Goal: Register for event/course

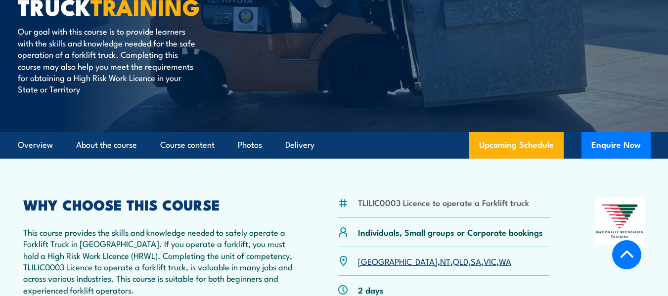
scroll to position [198, 0]
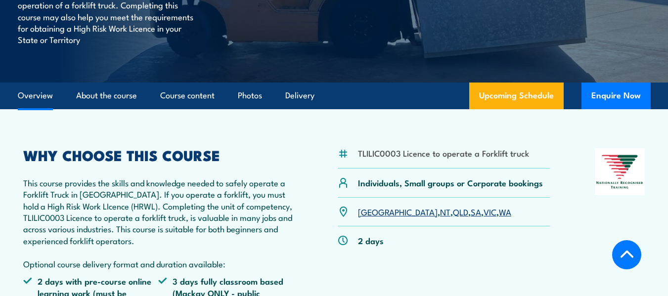
click at [499, 214] on link "WA" at bounding box center [505, 212] width 12 height 12
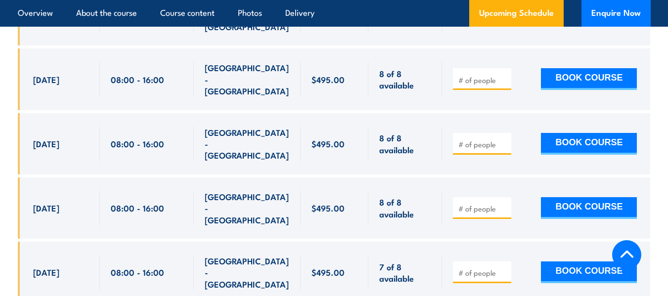
scroll to position [1805, 0]
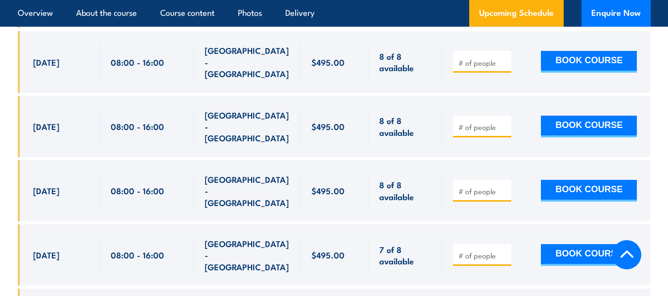
type input "1"
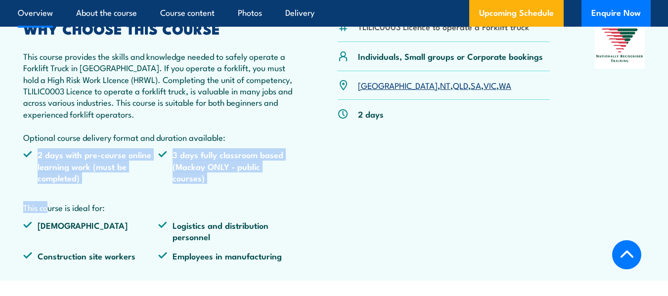
scroll to position [346, 0]
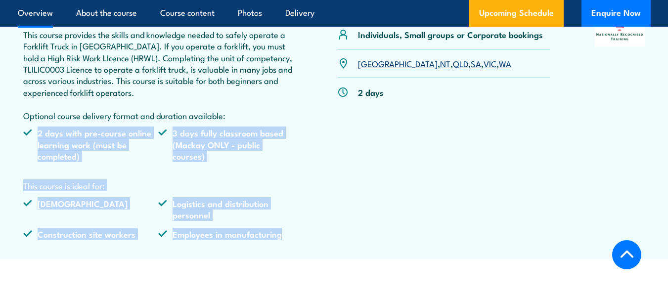
drag, startPoint x: 38, startPoint y: 181, endPoint x: 285, endPoint y: 244, distance: 255.2
click at [285, 244] on div "WHY CHOOSE THIS COURSE This course provides the skills and knowledge needed to …" at bounding box center [158, 123] width 270 height 247
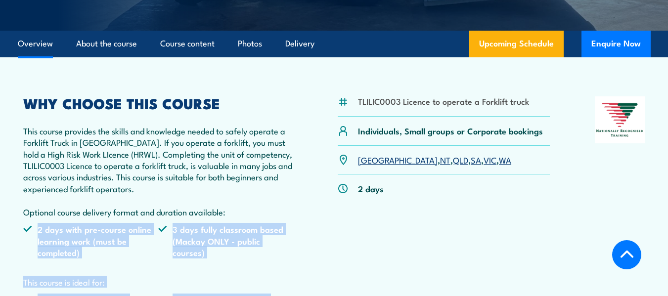
scroll to position [247, 0]
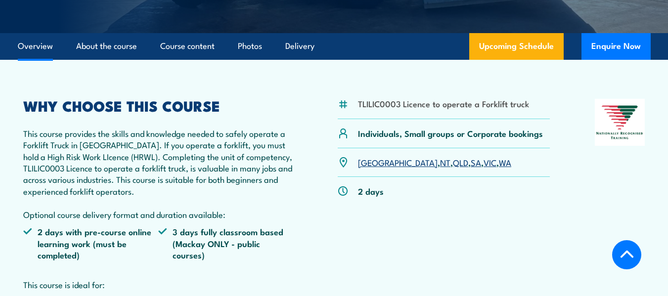
click at [116, 199] on p "This course provides the skills and knowledge needed to safely operate a Forkli…" at bounding box center [158, 174] width 270 height 92
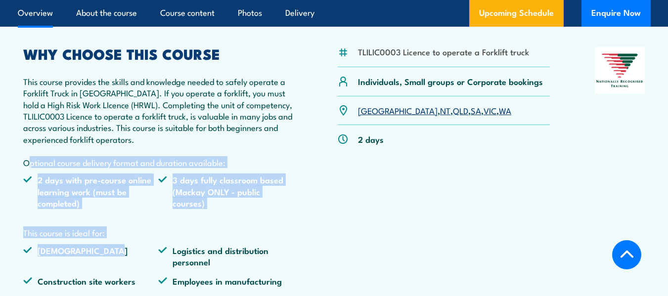
scroll to position [346, 0]
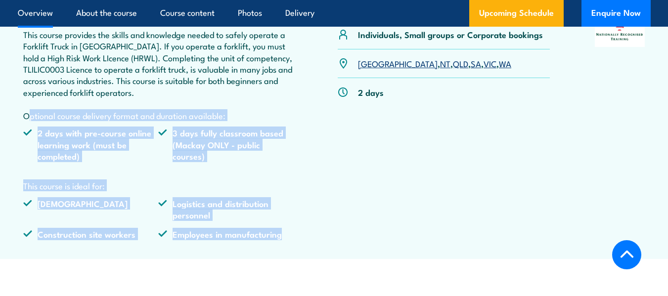
drag, startPoint x: 25, startPoint y: 214, endPoint x: 284, endPoint y: 239, distance: 260.9
click at [284, 239] on div "WHY CHOOSE THIS COURSE This course provides the skills and knowledge needed to …" at bounding box center [158, 123] width 270 height 247
copy div "Optional course delivery format and duration available: 2 days with pre-course …"
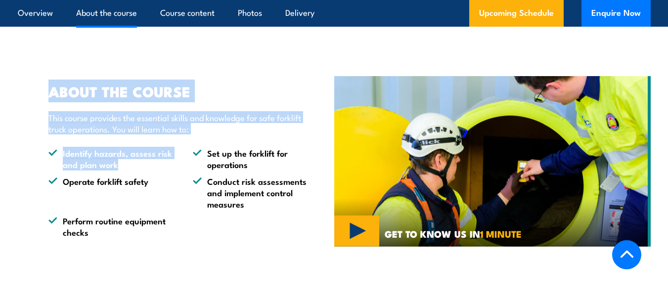
scroll to position [643, 0]
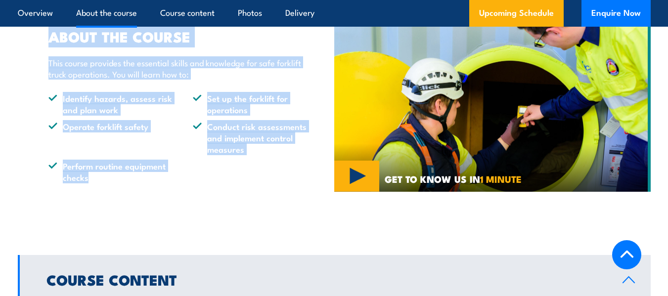
drag, startPoint x: 49, startPoint y: 133, endPoint x: 154, endPoint y: 186, distance: 117.2
click at [154, 186] on div "ABOUT THE COURSE This course provides the essential skills and knowledge for sa…" at bounding box center [176, 106] width 317 height 203
copy div "ABOUT THE COURSE This course provides the essential skills and knowledge for sa…"
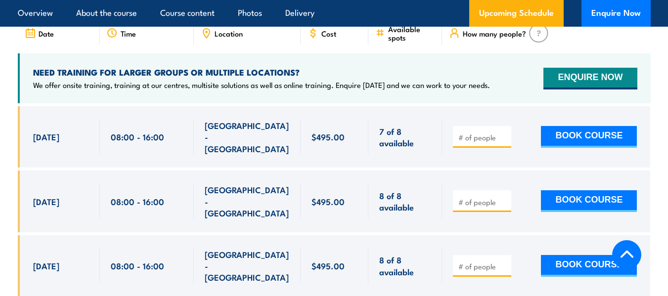
scroll to position [1681, 0]
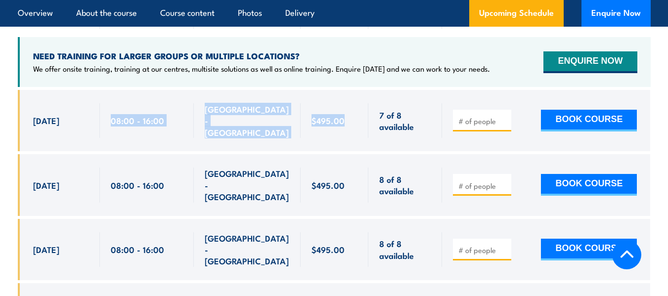
drag, startPoint x: 110, startPoint y: 100, endPoint x: 344, endPoint y: 104, distance: 234.4
click at [344, 104] on div "[DATE] 08:00 - 08:00" at bounding box center [334, 120] width 633 height 61
copy div "08:00 - 16:00 NORTH LAKE - WA 7 of 8 available $495.00 $495.00"
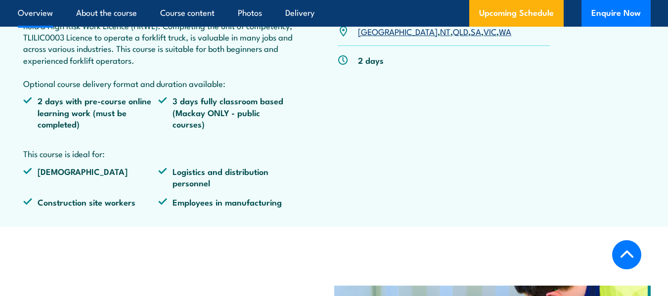
scroll to position [396, 0]
